Goal: Task Accomplishment & Management: Complete application form

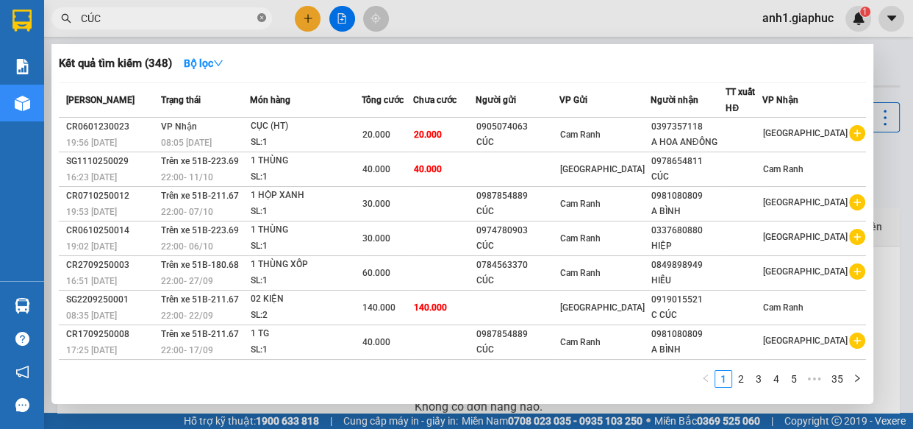
click at [262, 16] on icon "close-circle" at bounding box center [261, 17] width 9 height 9
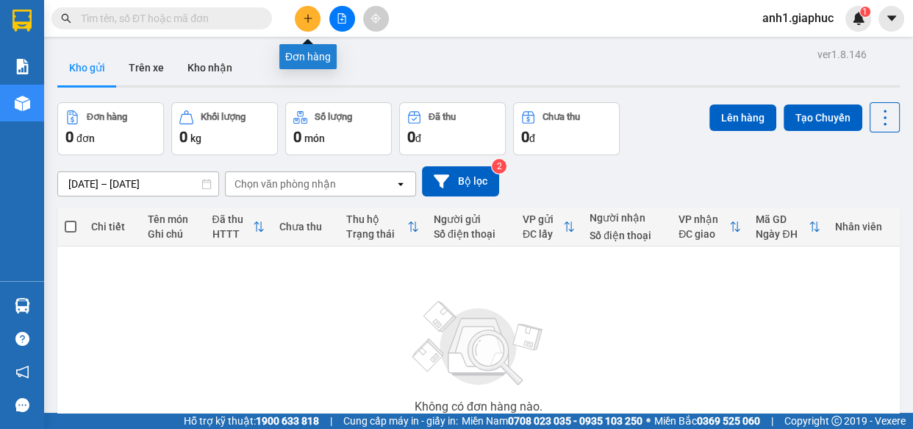
click at [313, 18] on button at bounding box center [308, 19] width 26 height 26
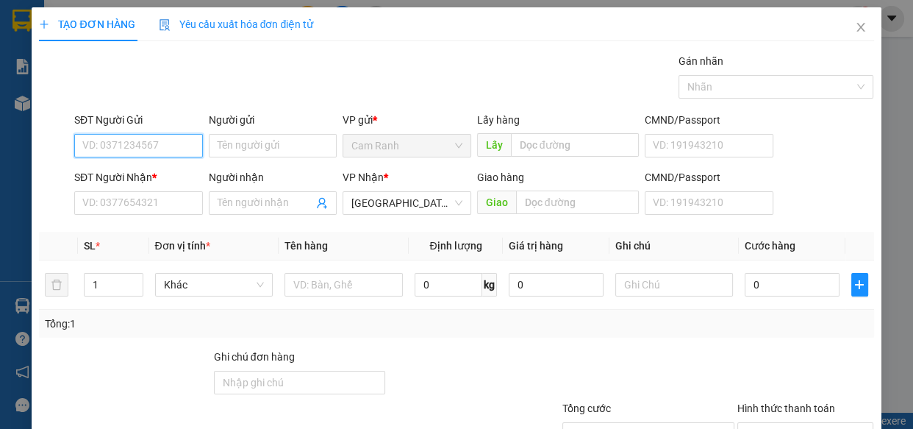
click at [102, 150] on input "SĐT Người Gửi" at bounding box center [138, 146] width 129 height 24
type input "0332344118"
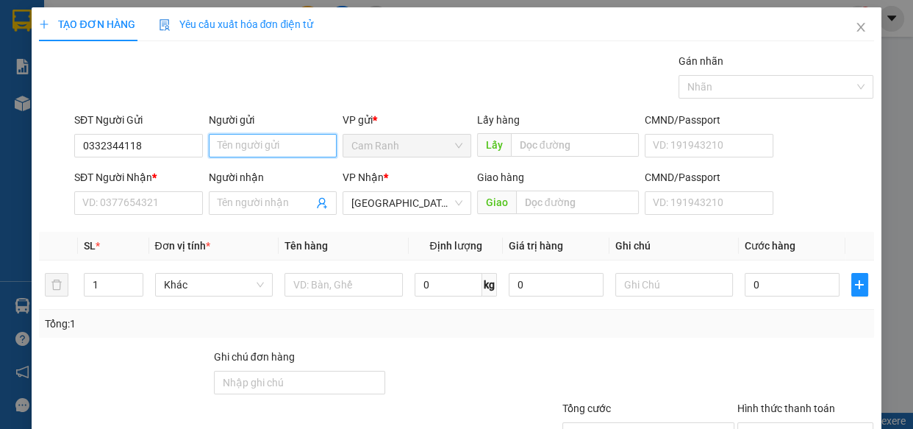
click at [216, 148] on input "Người gửi" at bounding box center [273, 146] width 129 height 24
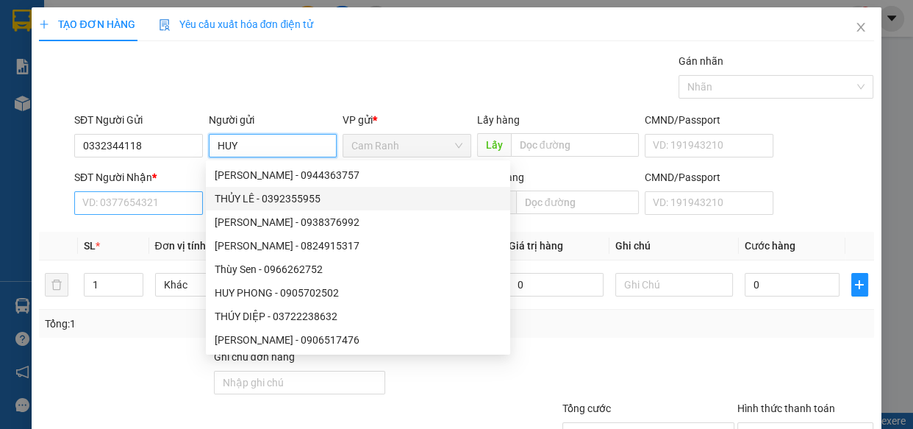
type input "HUY"
click at [102, 207] on input "SĐT Người Nhận *" at bounding box center [138, 203] width 129 height 24
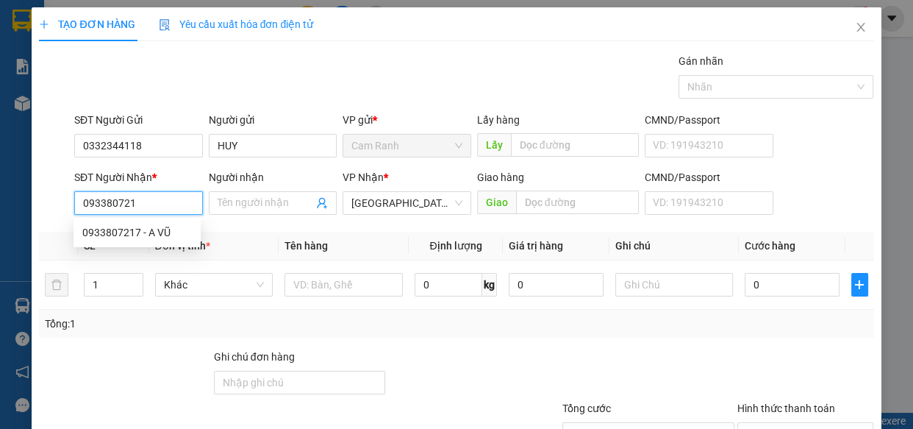
type input "0933807217"
click at [131, 237] on div "0933807217 - A VŨ" at bounding box center [137, 232] width 110 height 16
type input "A VŨ"
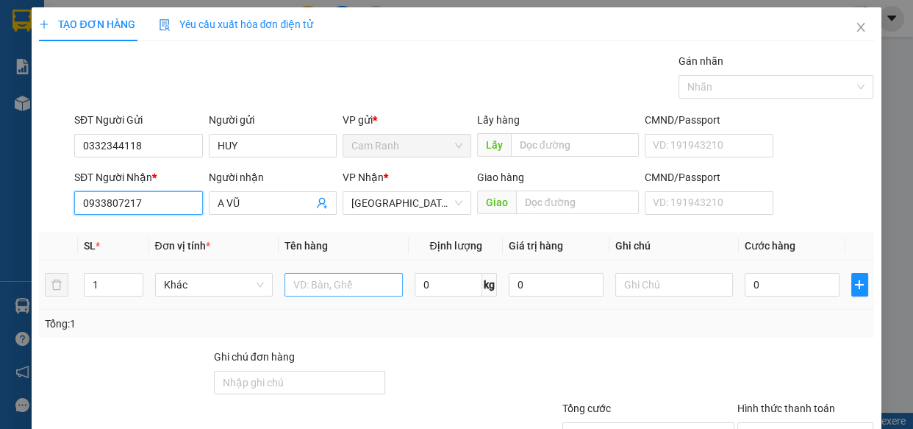
type input "0933807217"
click at [328, 287] on input "text" at bounding box center [344, 285] width 118 height 24
type input "1 MÁY NÉN"
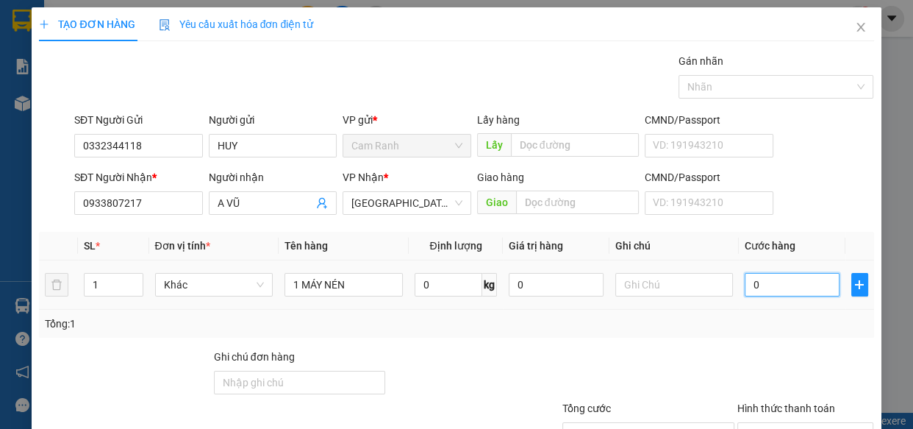
click at [787, 287] on input "0" at bounding box center [792, 285] width 95 height 24
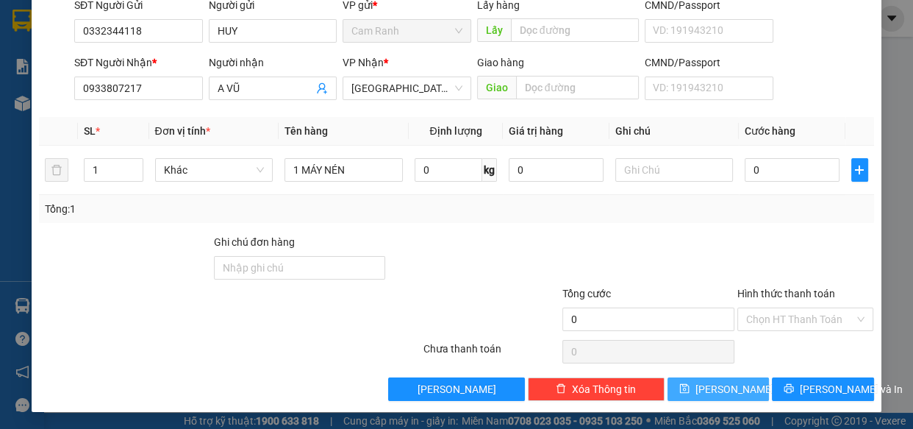
drag, startPoint x: 720, startPoint y: 385, endPoint x: 842, endPoint y: 330, distance: 133.6
click at [721, 385] on span "[PERSON_NAME]" at bounding box center [735, 389] width 79 height 16
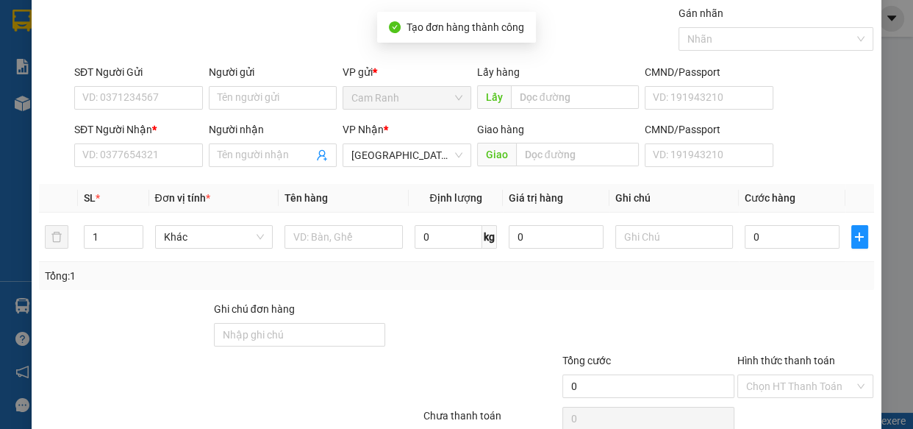
scroll to position [0, 0]
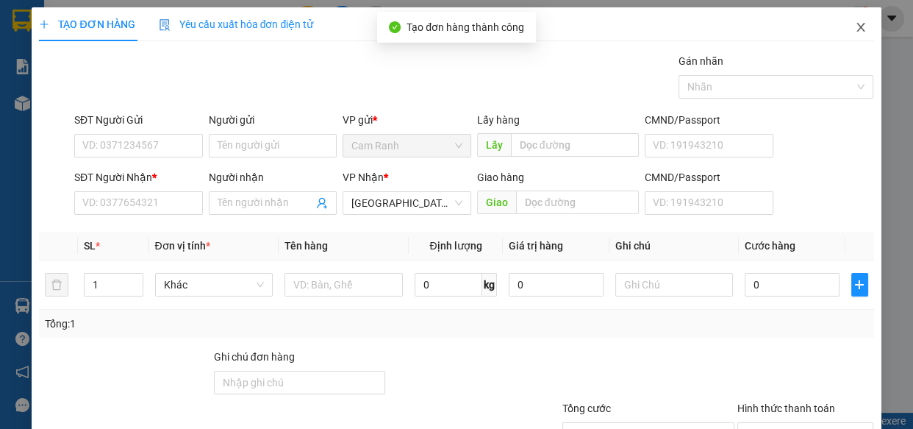
click at [855, 29] on icon "close" at bounding box center [861, 27] width 12 height 12
